Goal: Information Seeking & Learning: Check status

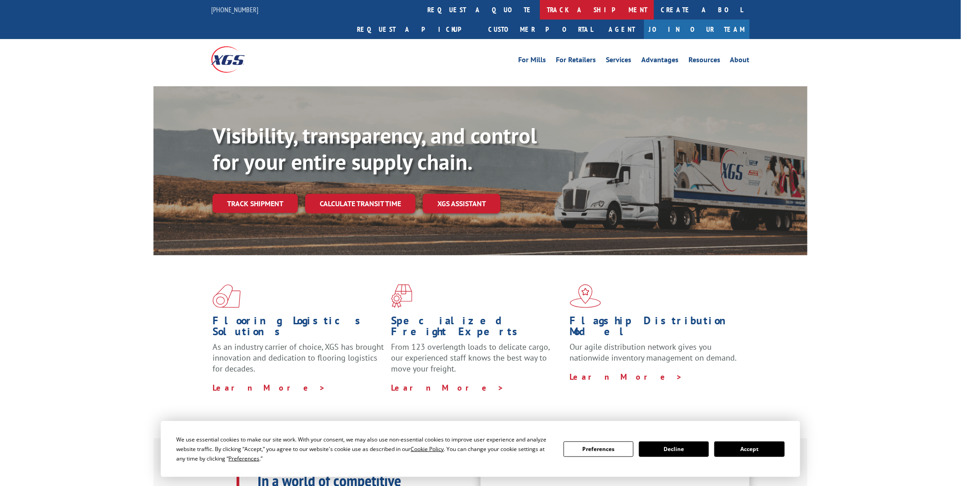
click at [540, 12] on link "track a shipment" at bounding box center [597, 10] width 114 height 20
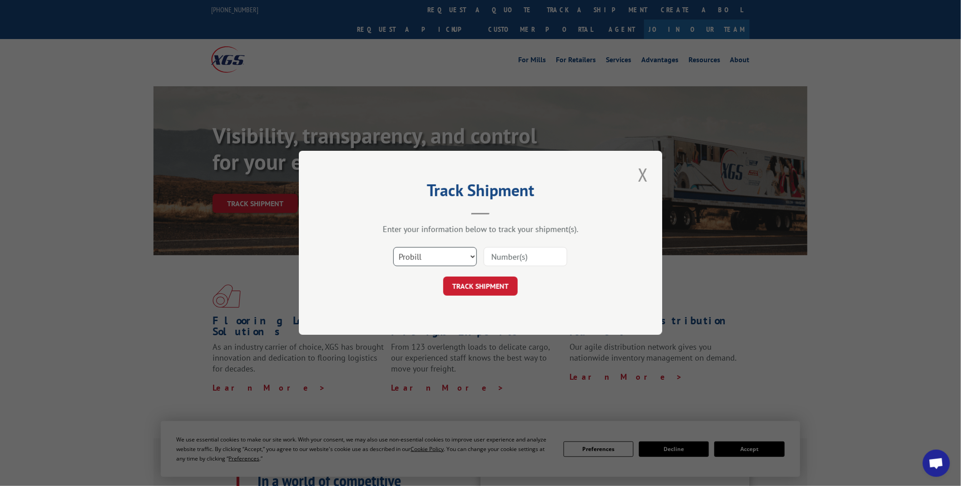
click at [474, 254] on select "Select category... Probill BOL PO" at bounding box center [435, 256] width 84 height 19
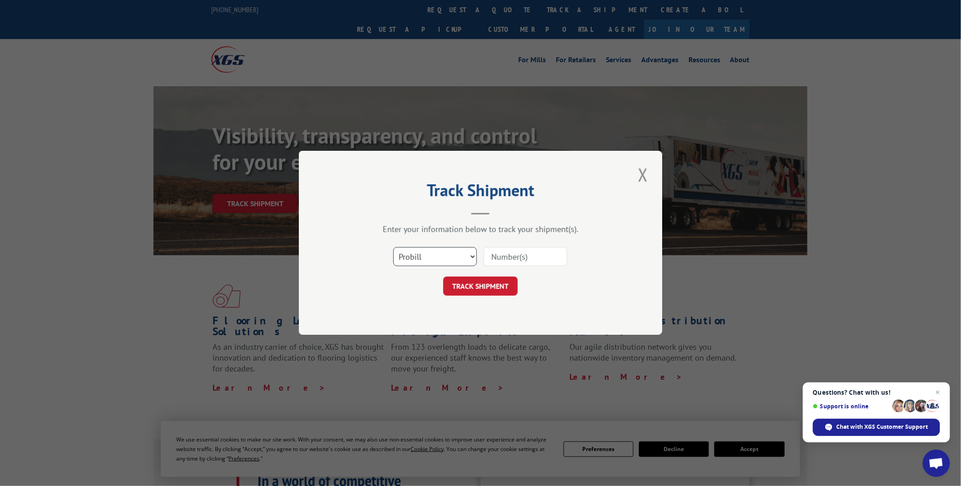
select select "po"
click at [393, 247] on select "Select category... Probill BOL PO" at bounding box center [435, 256] width 84 height 19
click at [532, 259] on input at bounding box center [526, 256] width 84 height 19
type input "04509884"
click at [443, 277] on button "TRACK SHIPMENT" at bounding box center [480, 286] width 74 height 19
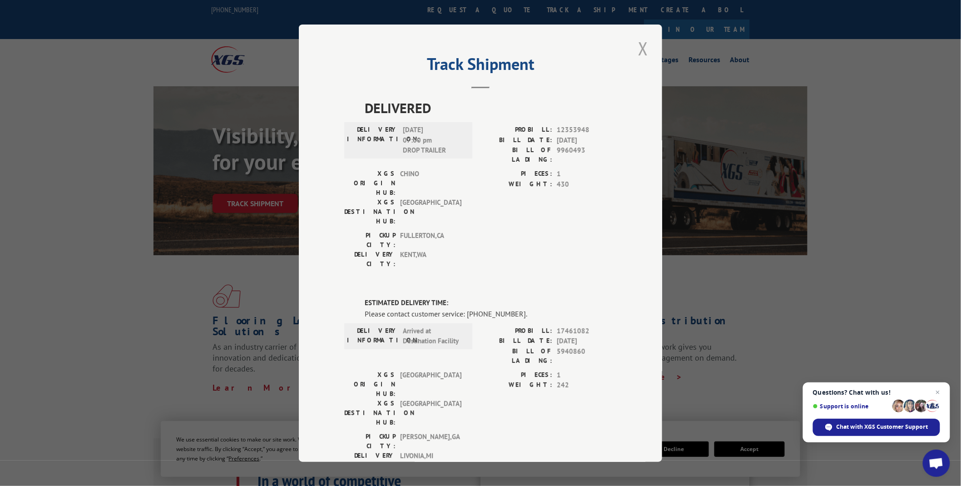
click at [641, 52] on button "Close modal" at bounding box center [642, 48] width 15 height 25
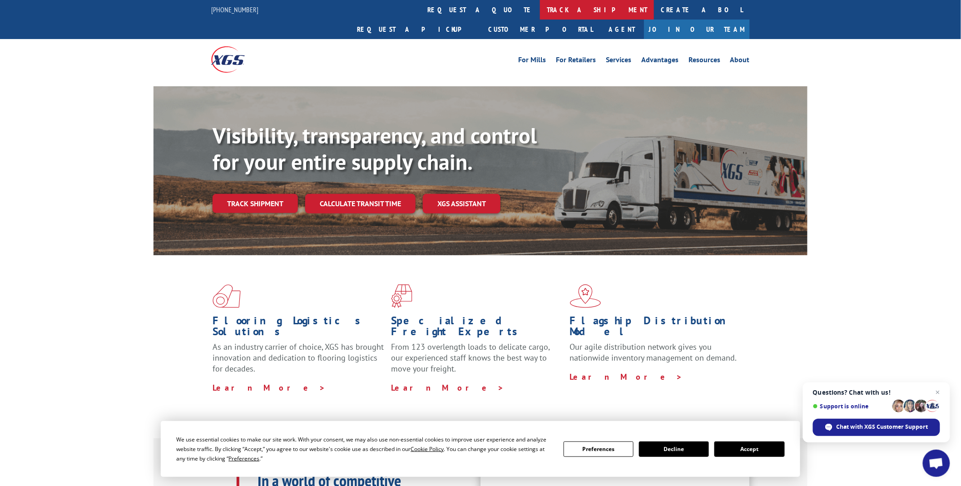
click at [540, 10] on link "track a shipment" at bounding box center [597, 10] width 114 height 20
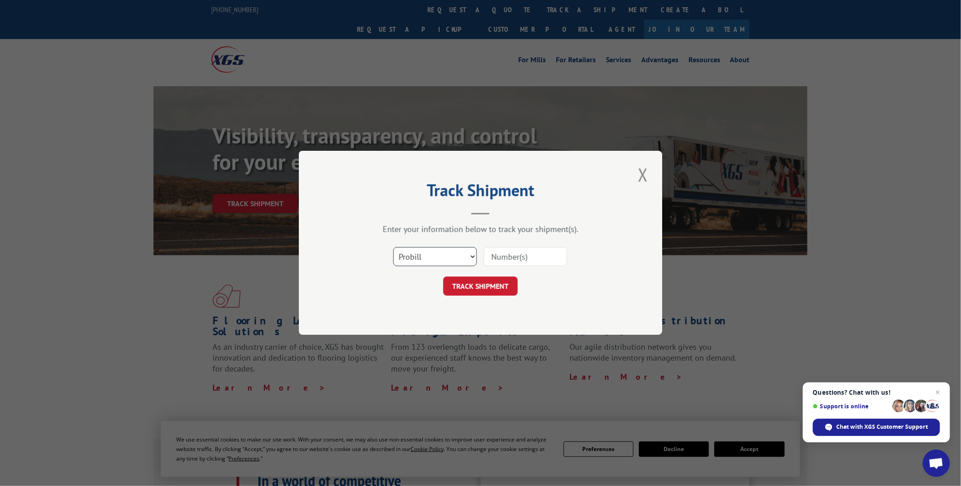
click at [474, 253] on select "Select category... Probill BOL PO" at bounding box center [435, 256] width 84 height 19
select select "po"
click at [393, 247] on select "Select category... Probill BOL PO" at bounding box center [435, 256] width 84 height 19
click at [533, 257] on input at bounding box center [526, 256] width 84 height 19
type input "04509934"
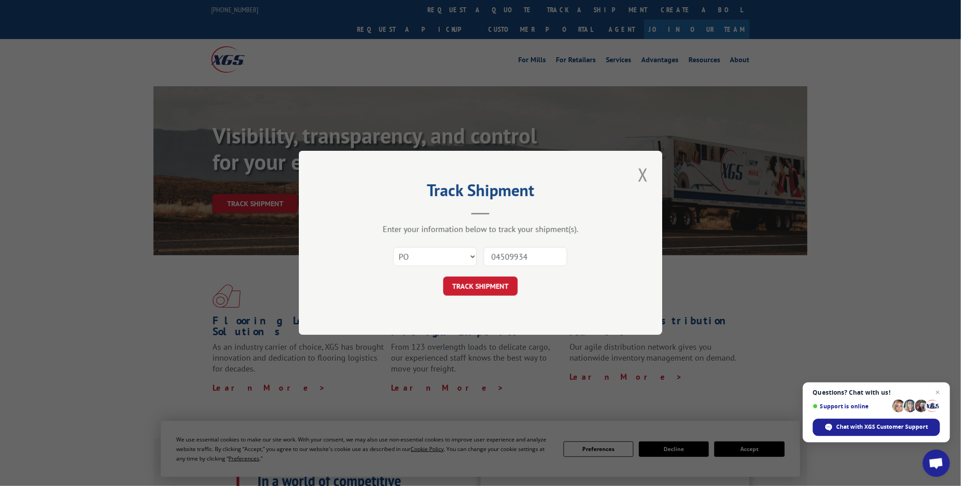
click at [443, 277] on button "TRACK SHIPMENT" at bounding box center [480, 286] width 74 height 19
